Goal: Find specific page/section: Find specific page/section

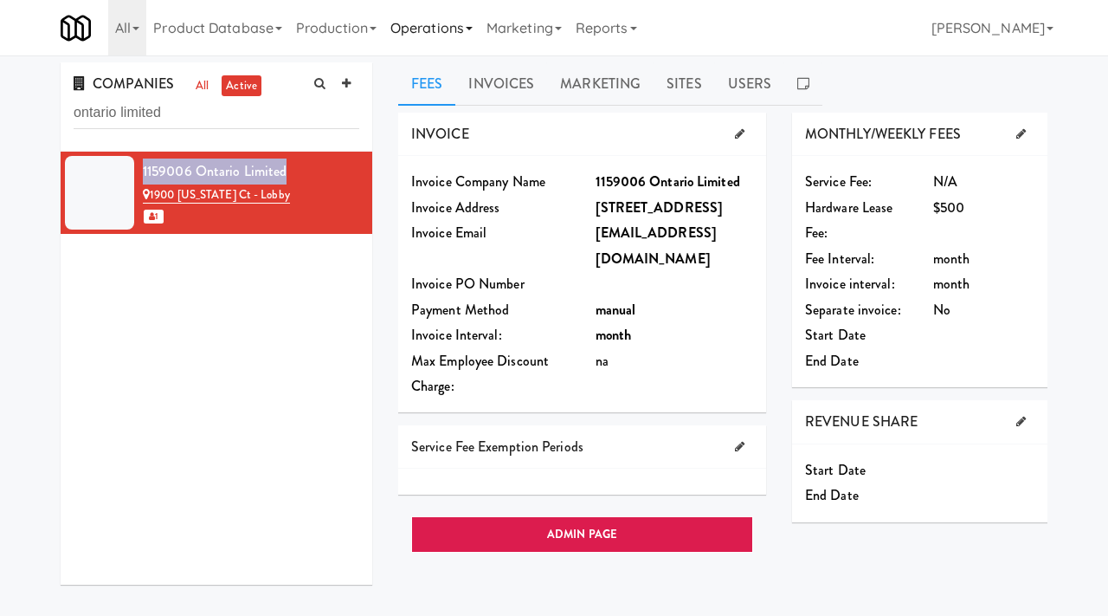
click at [438, 36] on link "Operations" at bounding box center [432, 27] width 96 height 55
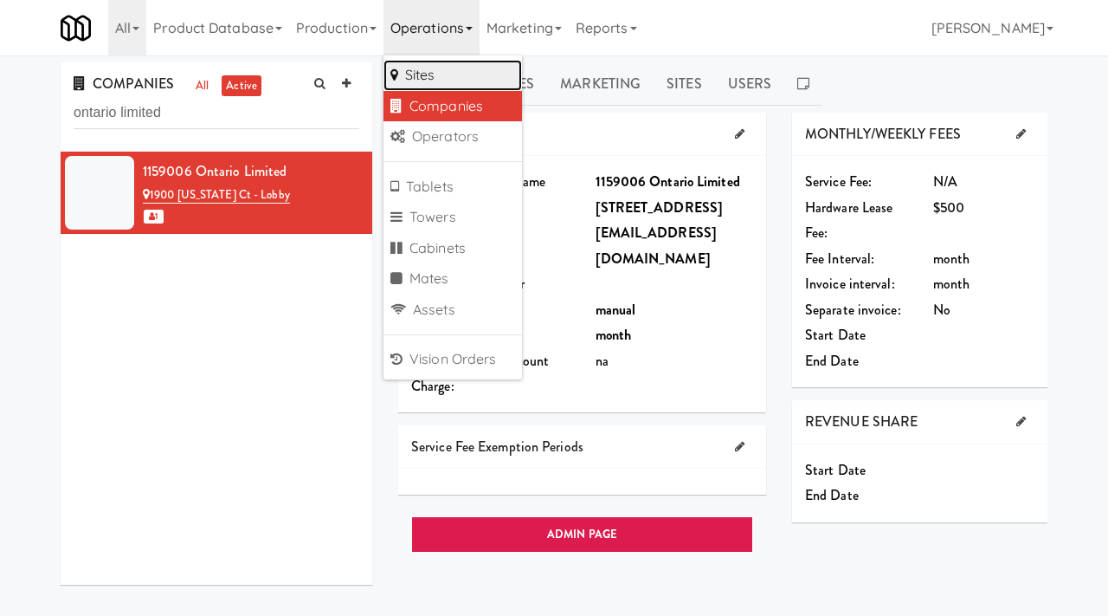
click at [464, 71] on link "Sites" at bounding box center [453, 75] width 139 height 31
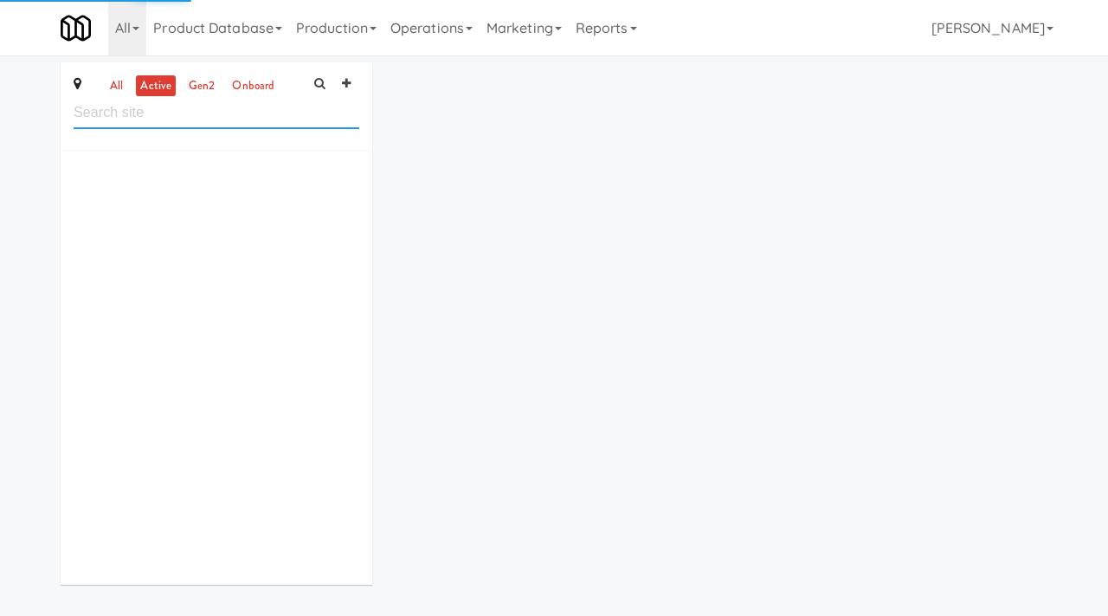
click at [229, 118] on input "text" at bounding box center [217, 113] width 286 height 32
type input "[PERSON_NAME]"
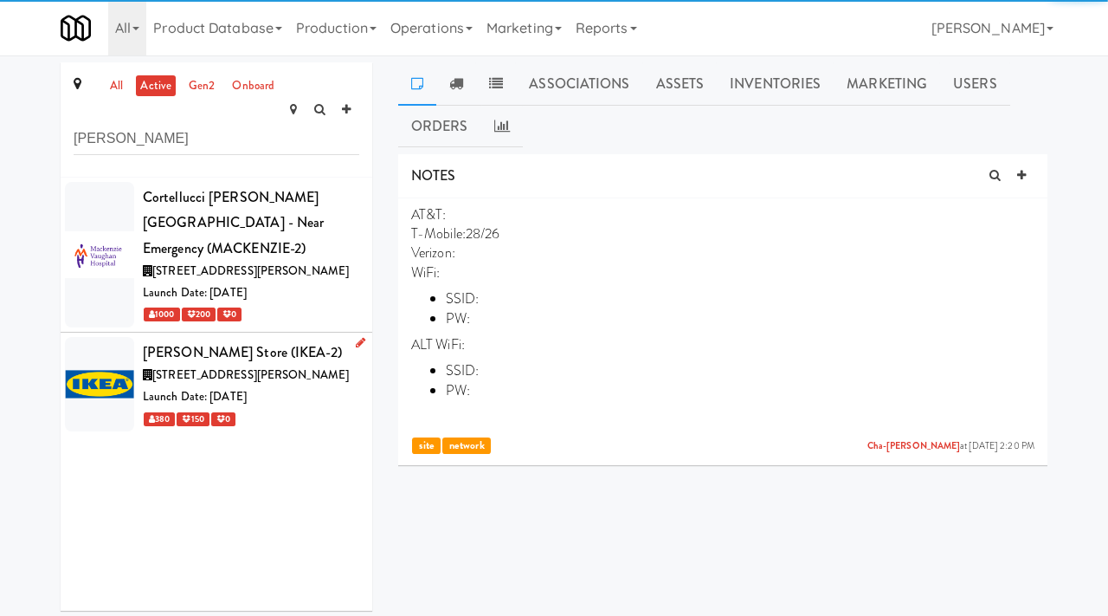
click at [319, 386] on div "Launch Date: [DATE]" at bounding box center [251, 397] width 216 height 22
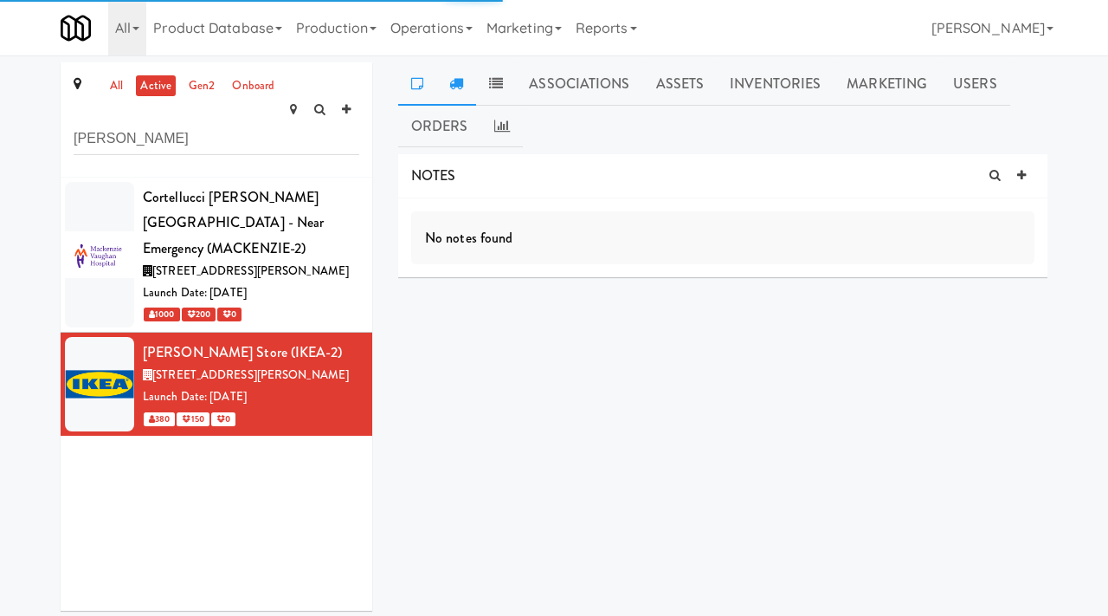
click at [459, 88] on icon at bounding box center [456, 83] width 14 height 14
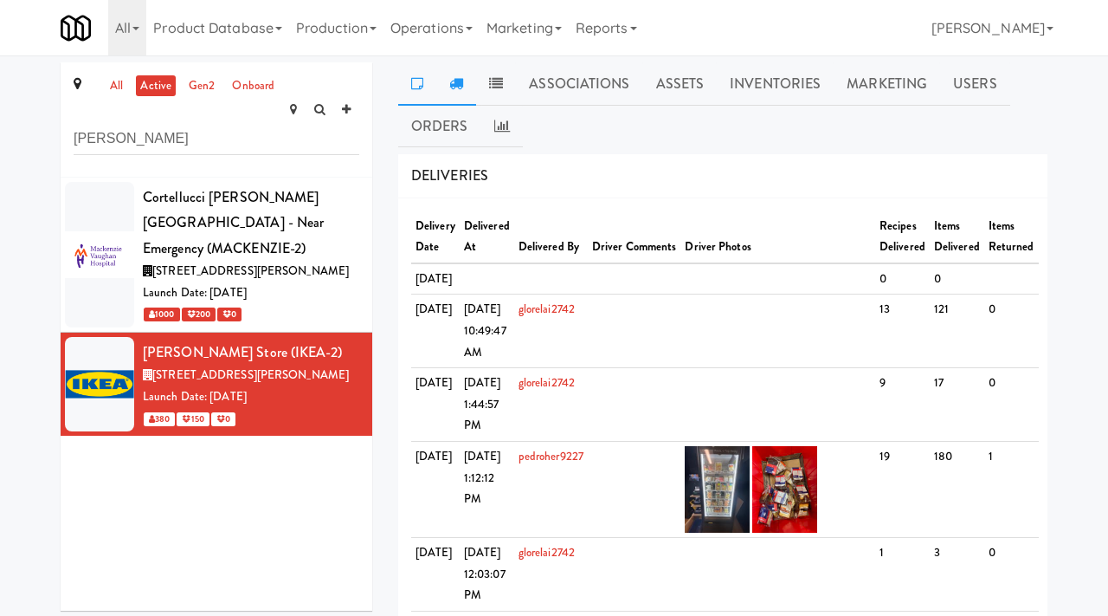
click at [412, 93] on link at bounding box center [417, 83] width 38 height 43
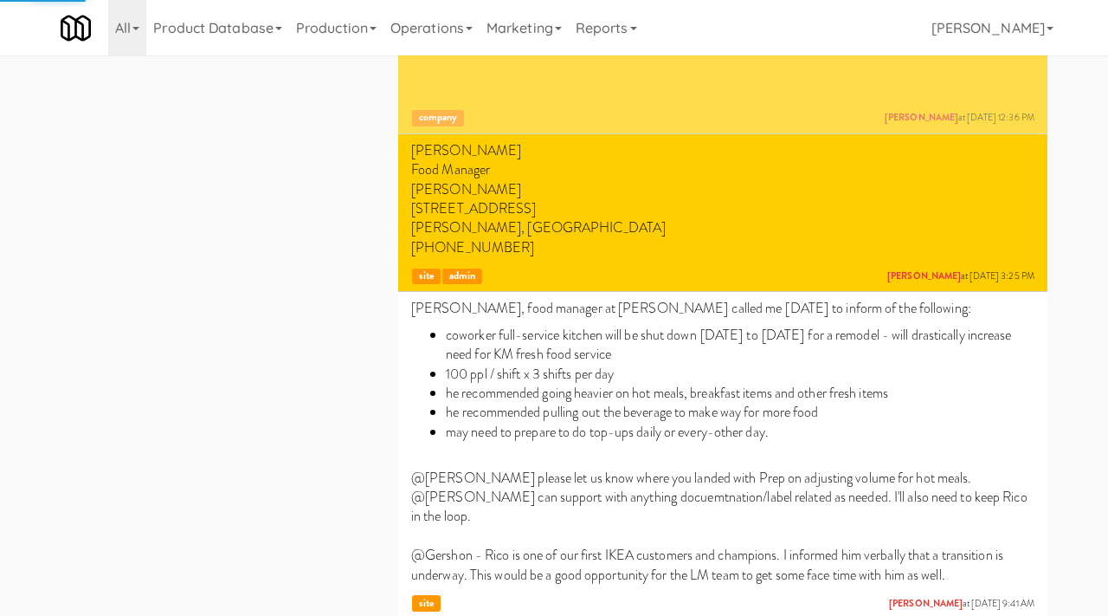
scroll to position [811, 0]
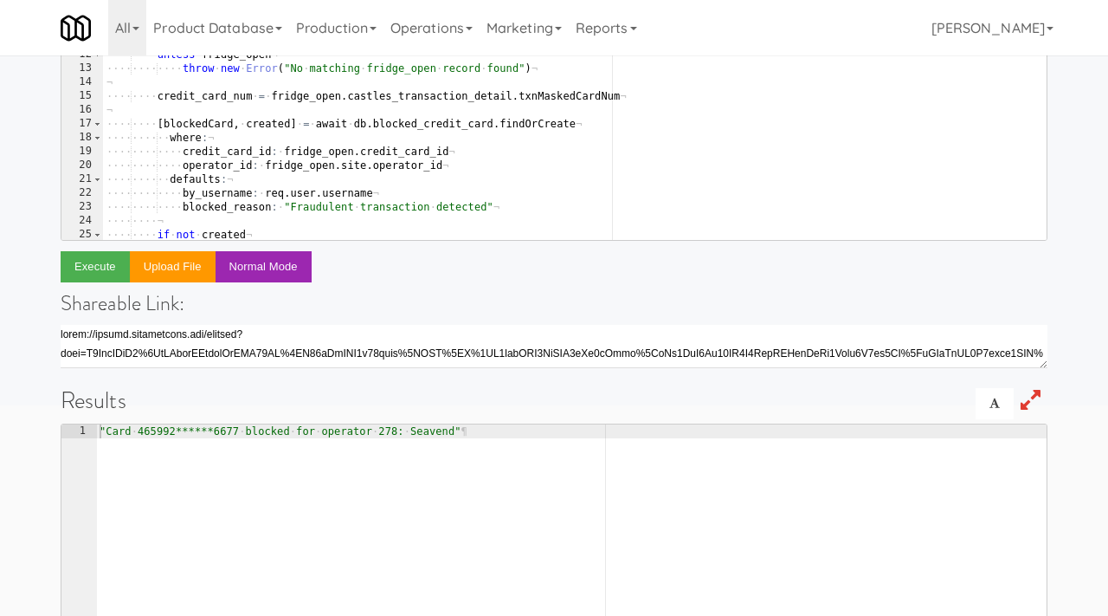
scroll to position [54, 0]
